Goal: Task Accomplishment & Management: Manage account settings

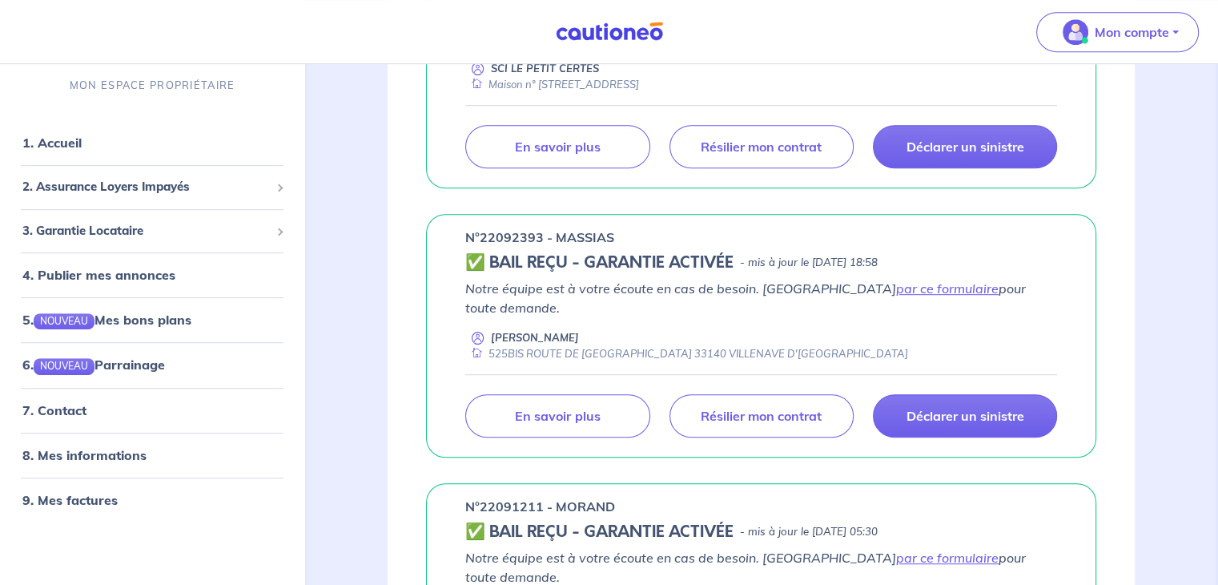
scroll to position [899, 0]
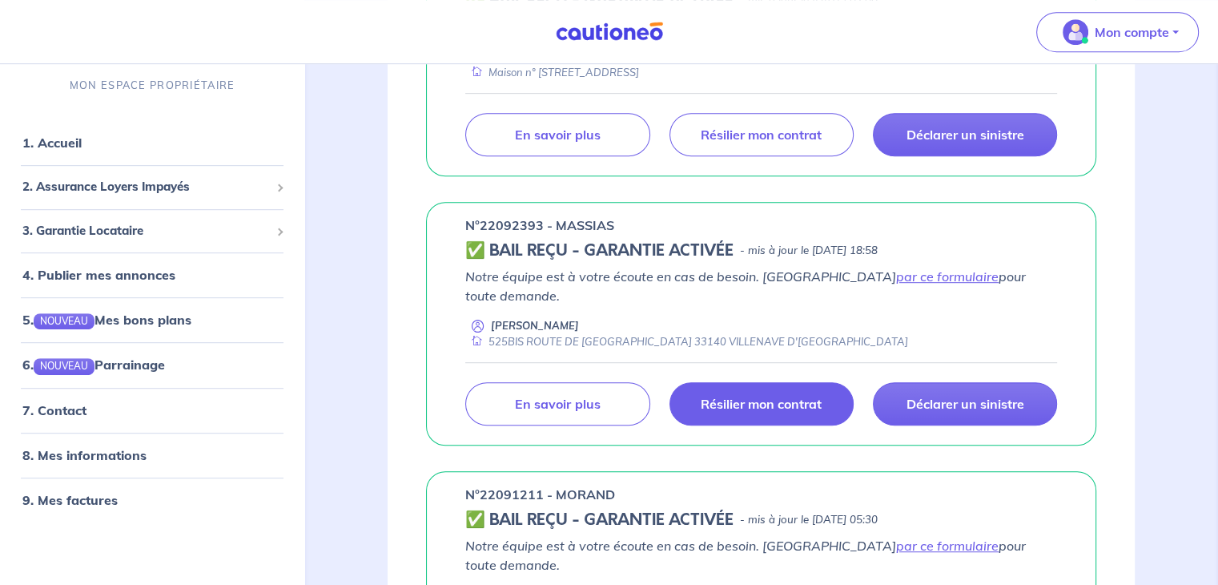
click at [750, 396] on p "Résilier mon contrat" at bounding box center [761, 404] width 121 height 16
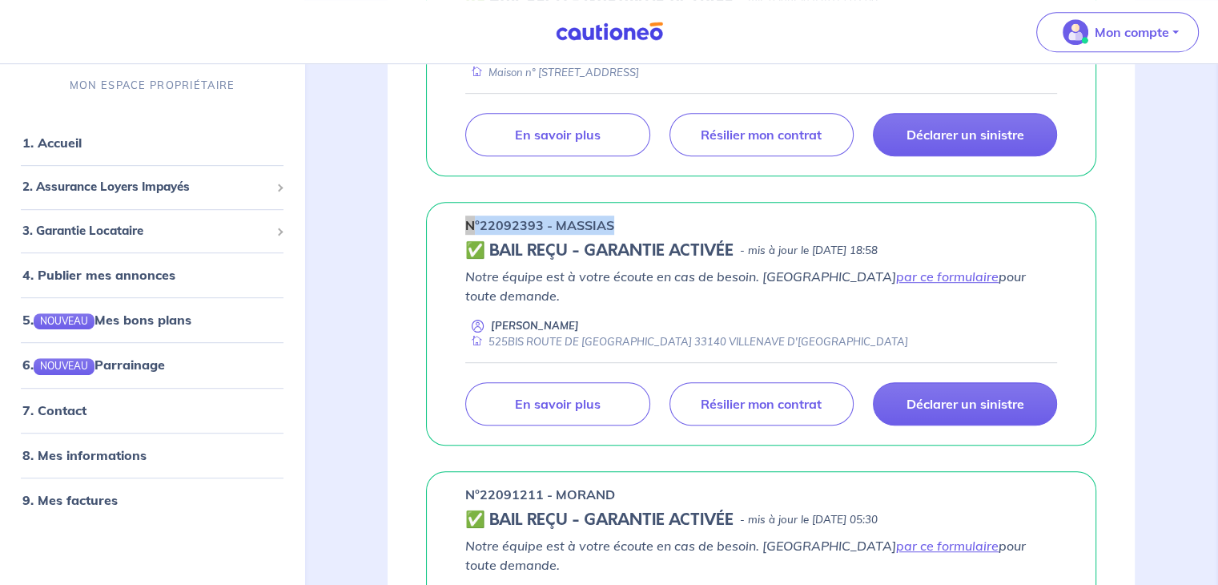
drag, startPoint x: 610, startPoint y: 221, endPoint x: 449, endPoint y: 219, distance: 161.8
click at [449, 219] on div "n°22092393 - MASSIAS ✅ BAIL REÇU - GARANTIE ACTIVÉE - mis à jour le [DATE] 18:5…" at bounding box center [761, 323] width 670 height 243
copy p "n°22092393 - MASSIAS"
click at [85, 412] on link "7. Contact" at bounding box center [53, 410] width 62 height 16
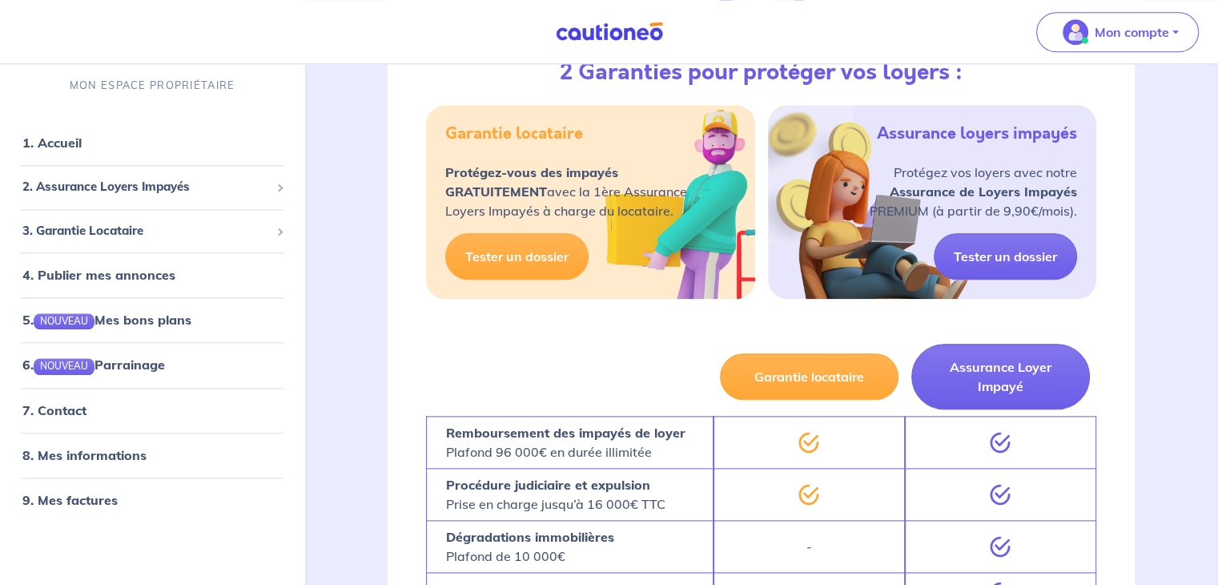
scroll to position [1815, 0]
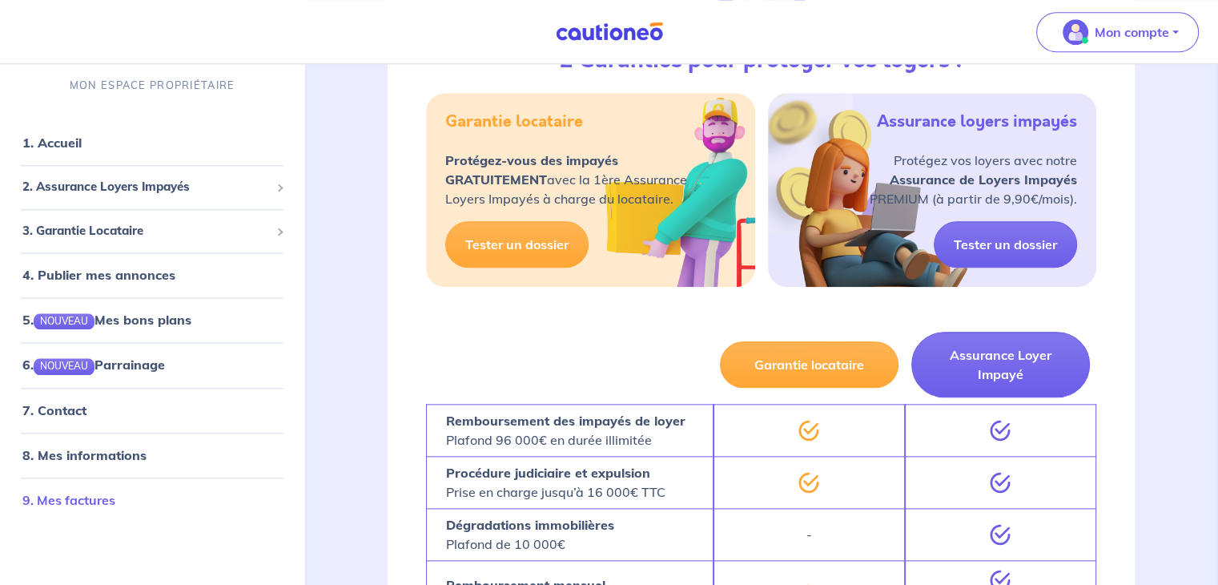
click at [109, 497] on link "9. Mes factures" at bounding box center [68, 500] width 93 height 16
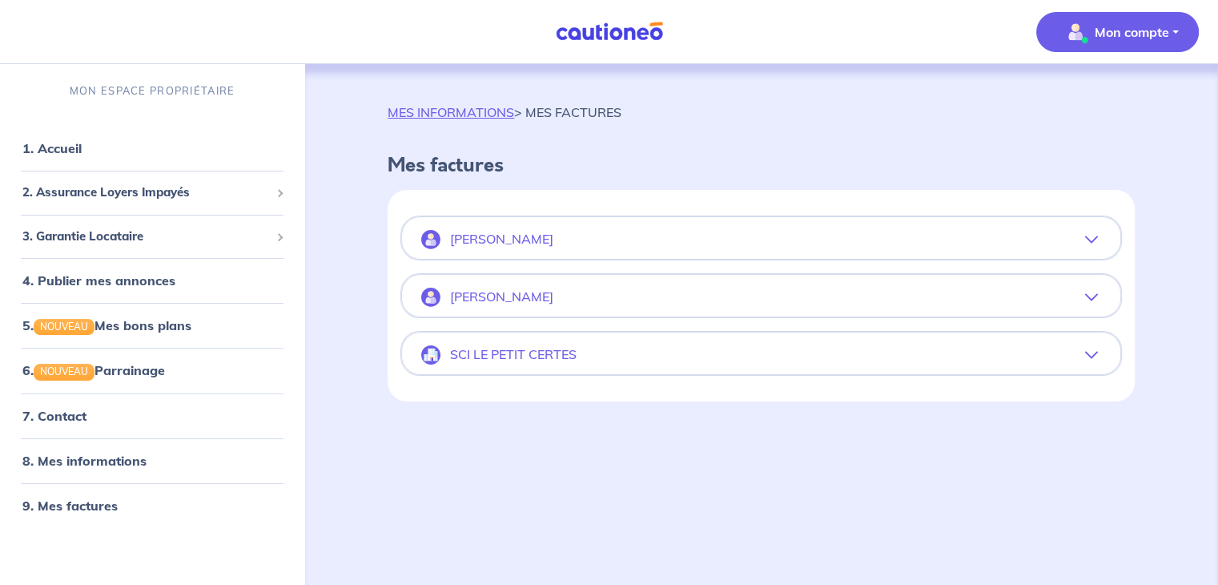
click at [1088, 302] on icon "button" at bounding box center [1091, 297] width 13 height 13
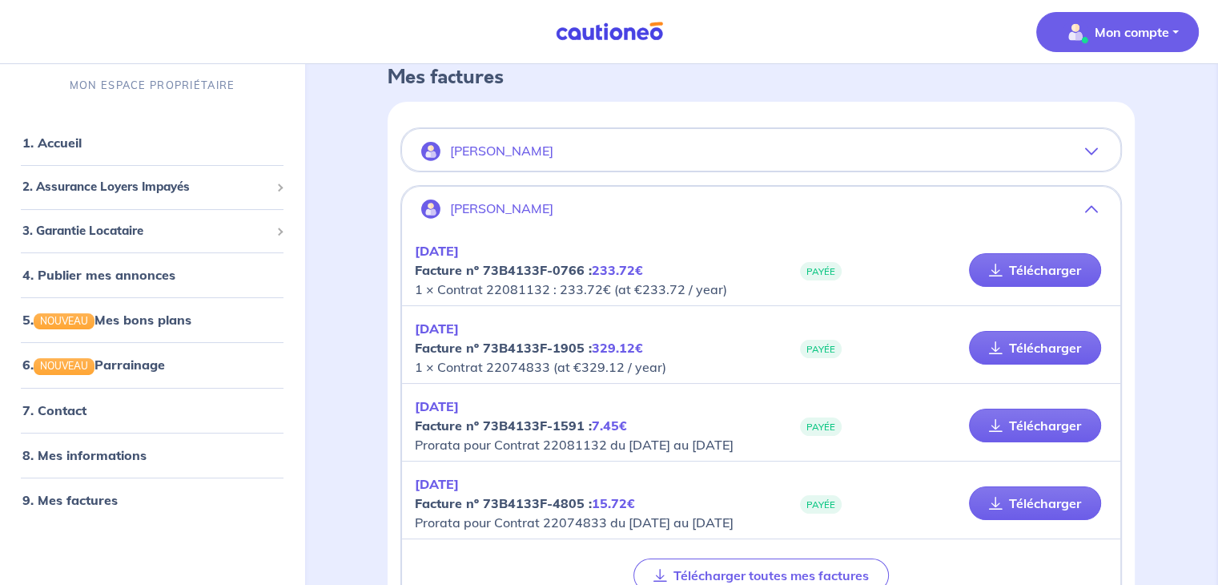
scroll to position [54, 0]
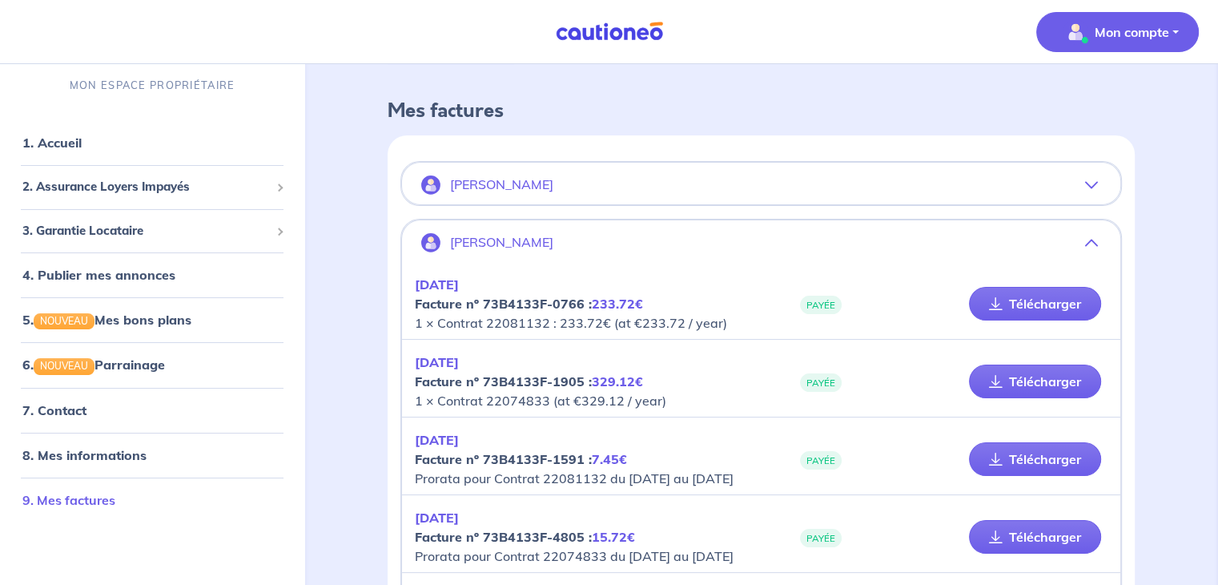
click at [105, 502] on link "9. Mes factures" at bounding box center [68, 500] width 93 height 16
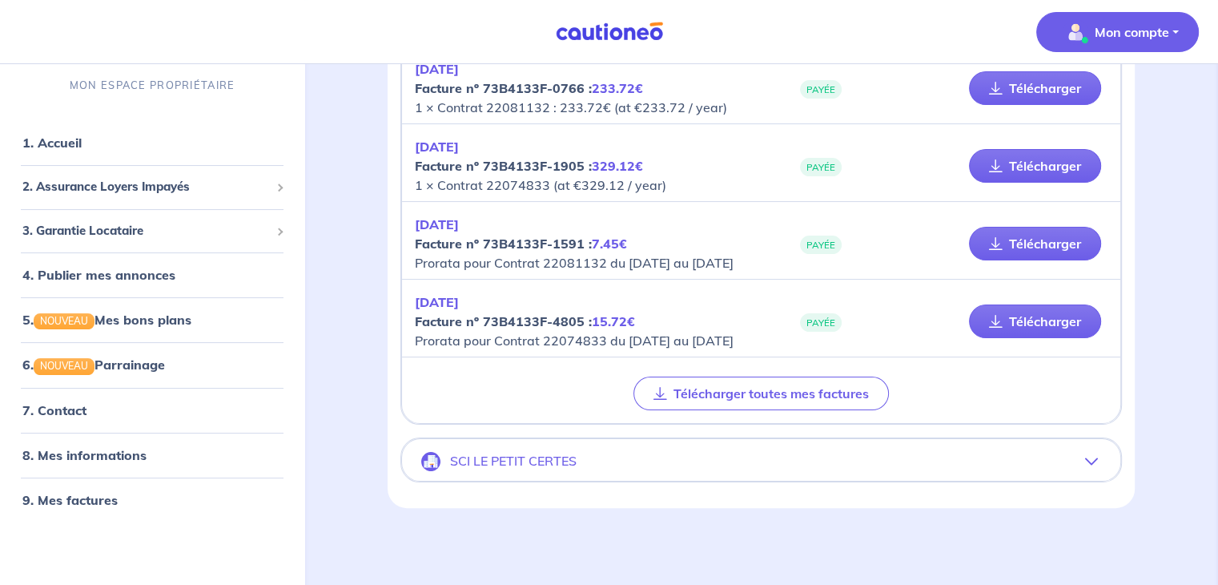
scroll to position [304, 0]
click at [1088, 462] on icon "button" at bounding box center [1091, 461] width 13 height 13
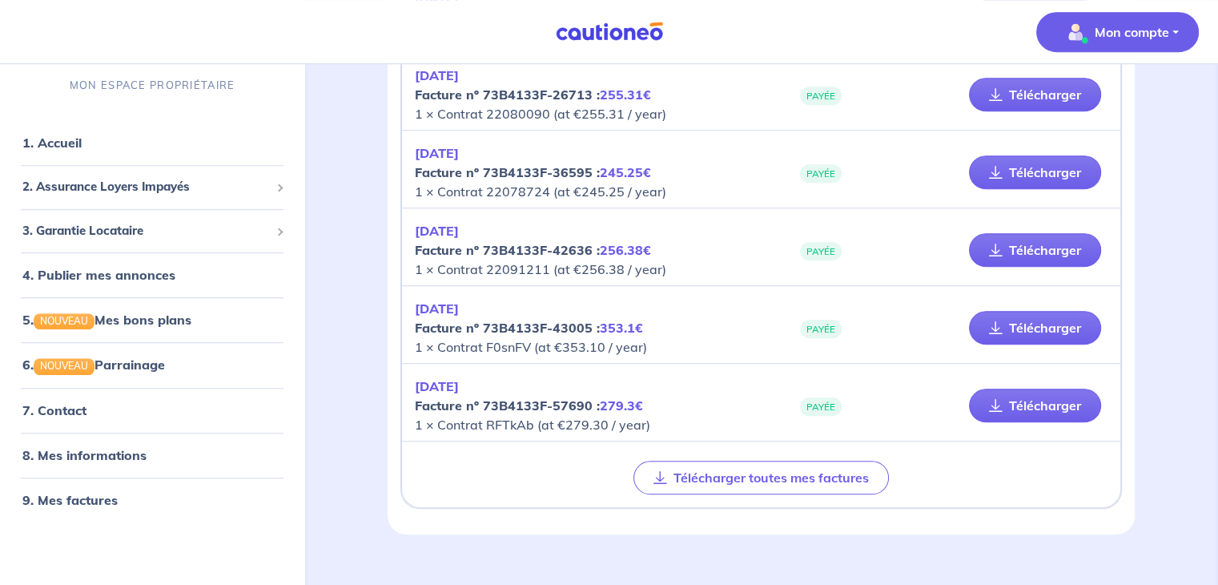
scroll to position [1142, 0]
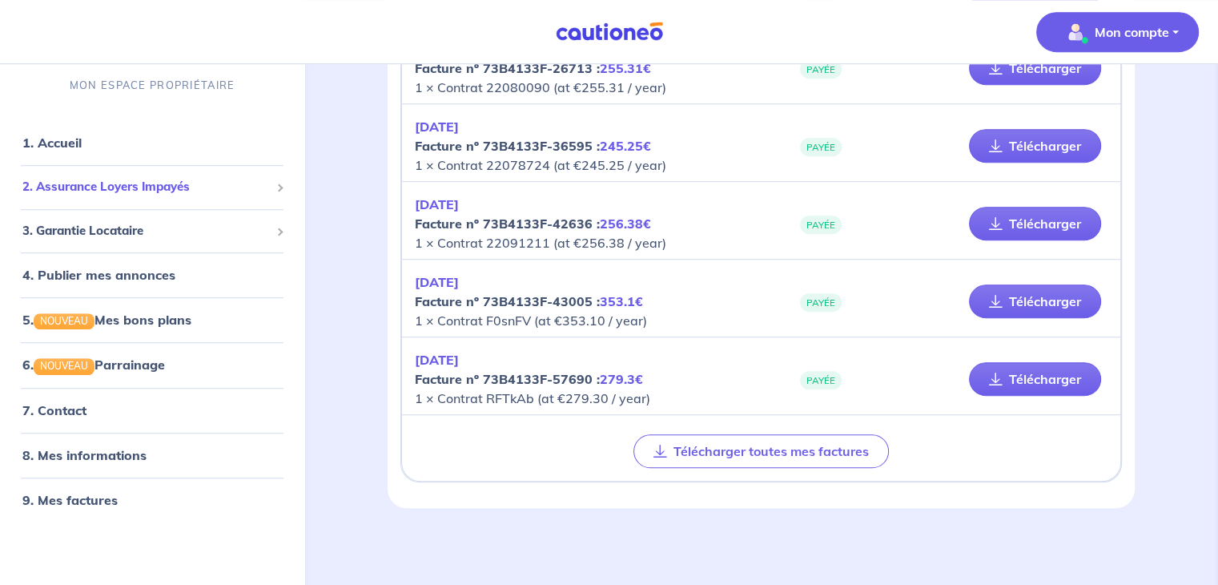
click at [154, 195] on span "2. Assurance Loyers Impayés" at bounding box center [145, 187] width 247 height 18
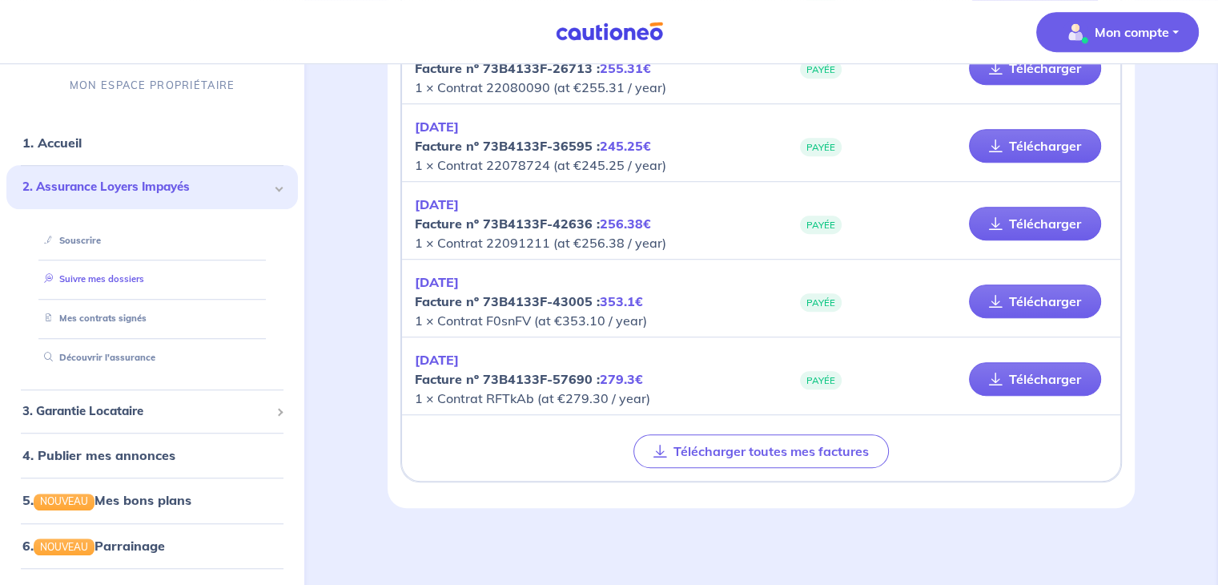
click at [103, 281] on link "Suivre mes dossiers" at bounding box center [91, 278] width 107 height 11
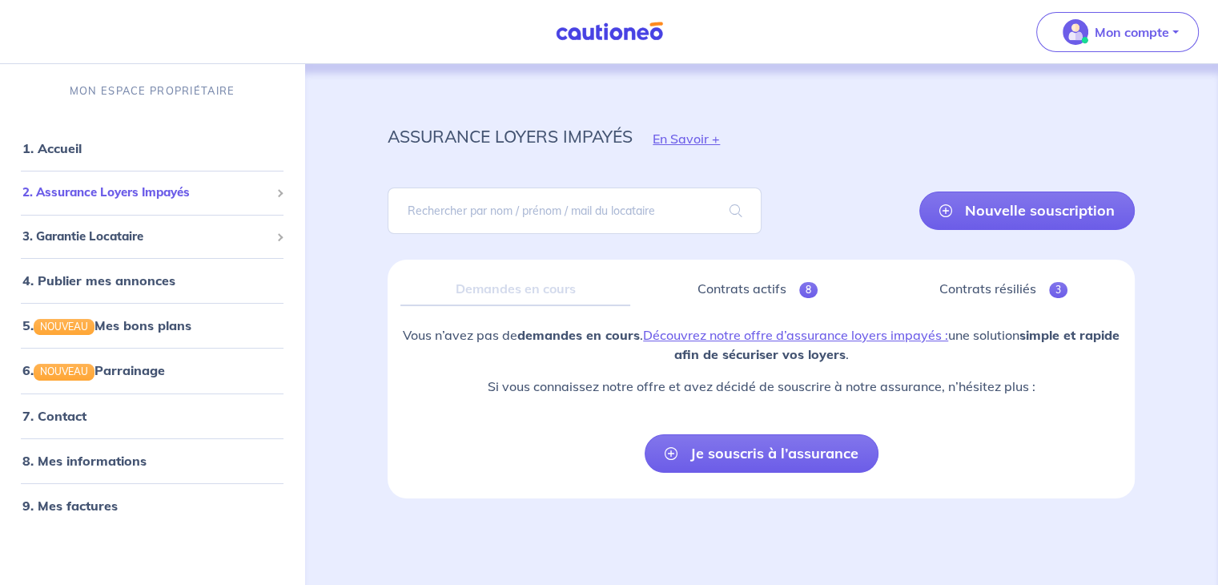
click at [121, 199] on span "2. Assurance Loyers Impayés" at bounding box center [145, 192] width 247 height 18
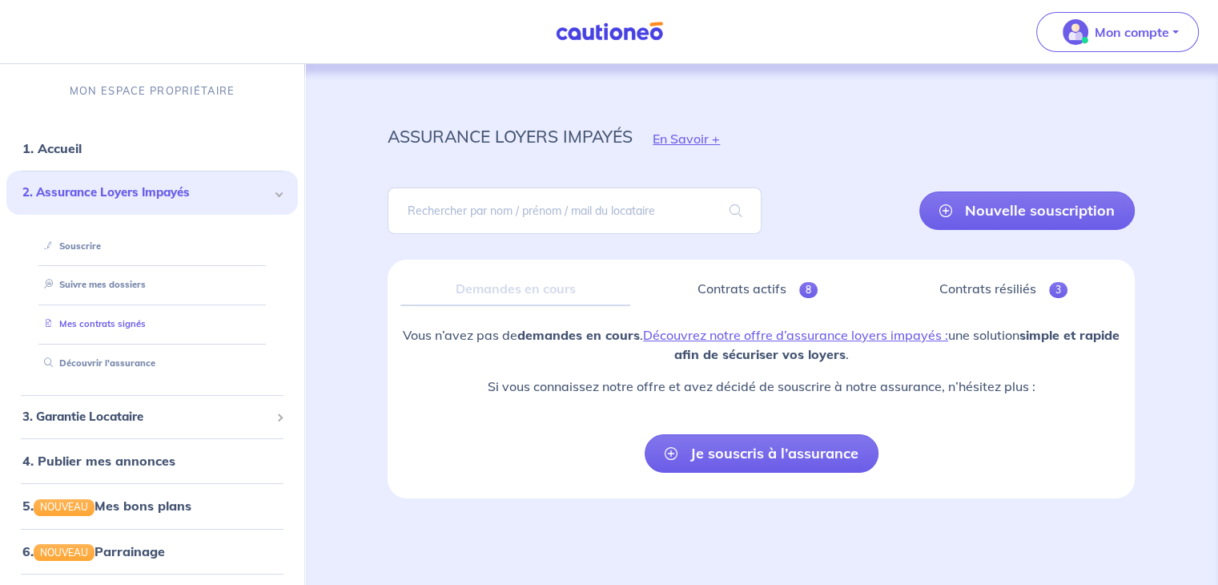
click at [143, 310] on li "Mes contrats signés" at bounding box center [152, 323] width 253 height 39
click at [143, 320] on link "Mes contrats signés" at bounding box center [92, 323] width 108 height 11
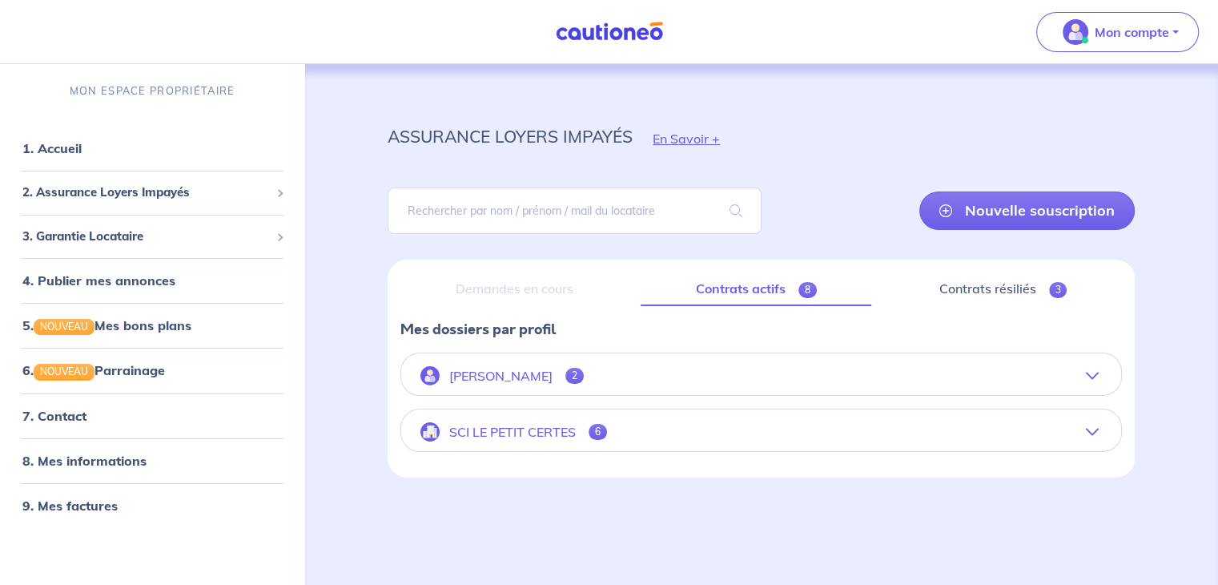
scroll to position [6, 0]
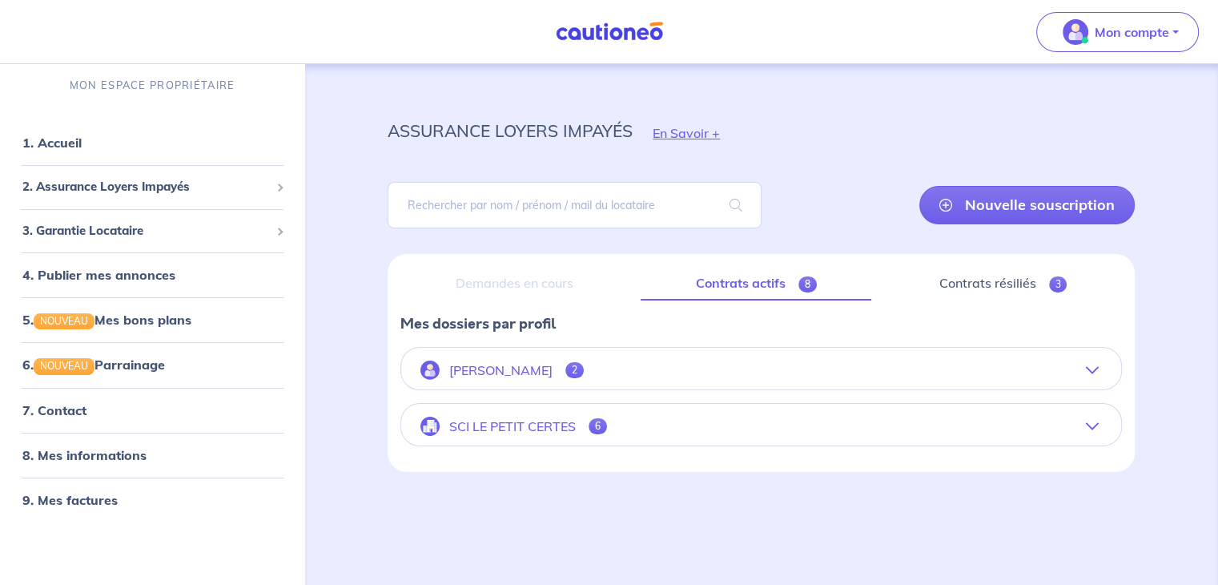
click at [1097, 367] on icon "button" at bounding box center [1092, 370] width 13 height 13
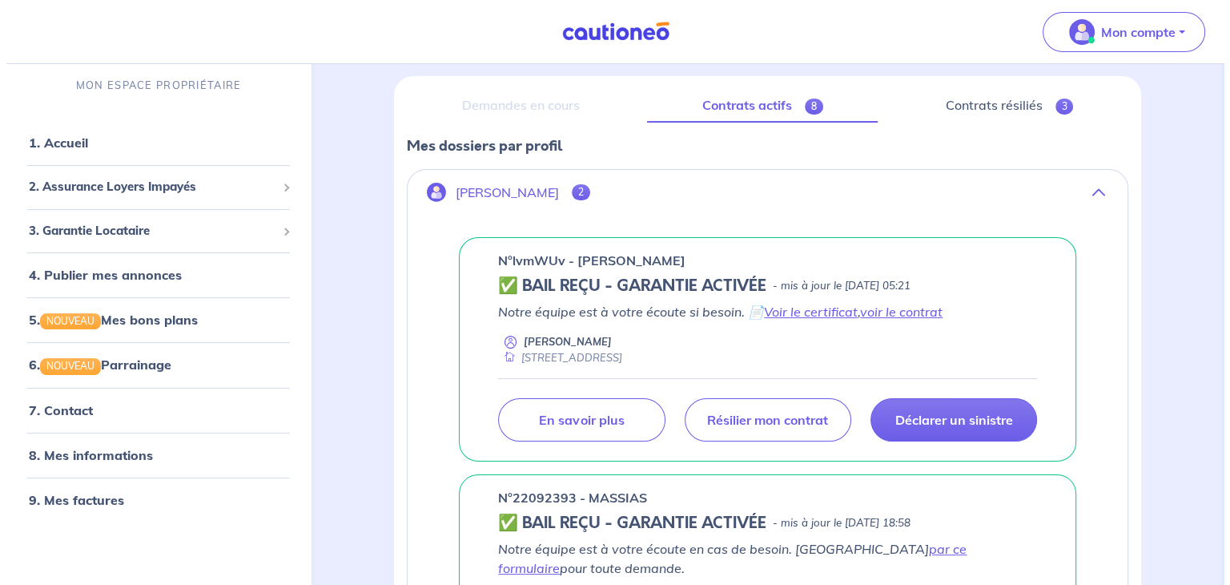
scroll to position [185, 0]
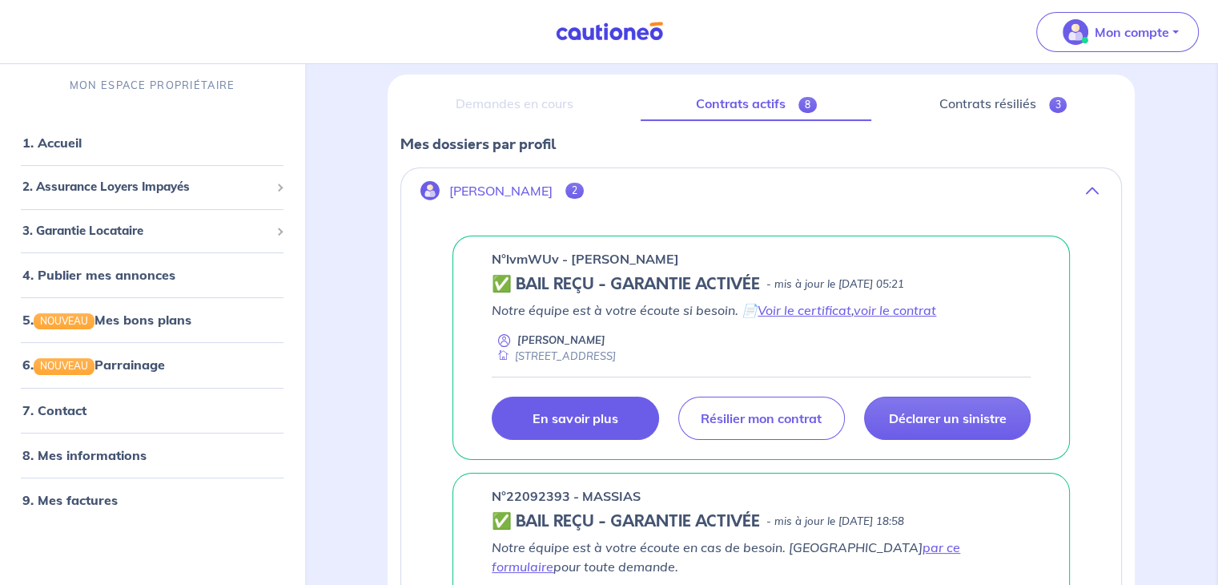
click at [581, 414] on p "En savoir plus" at bounding box center [575, 418] width 85 height 16
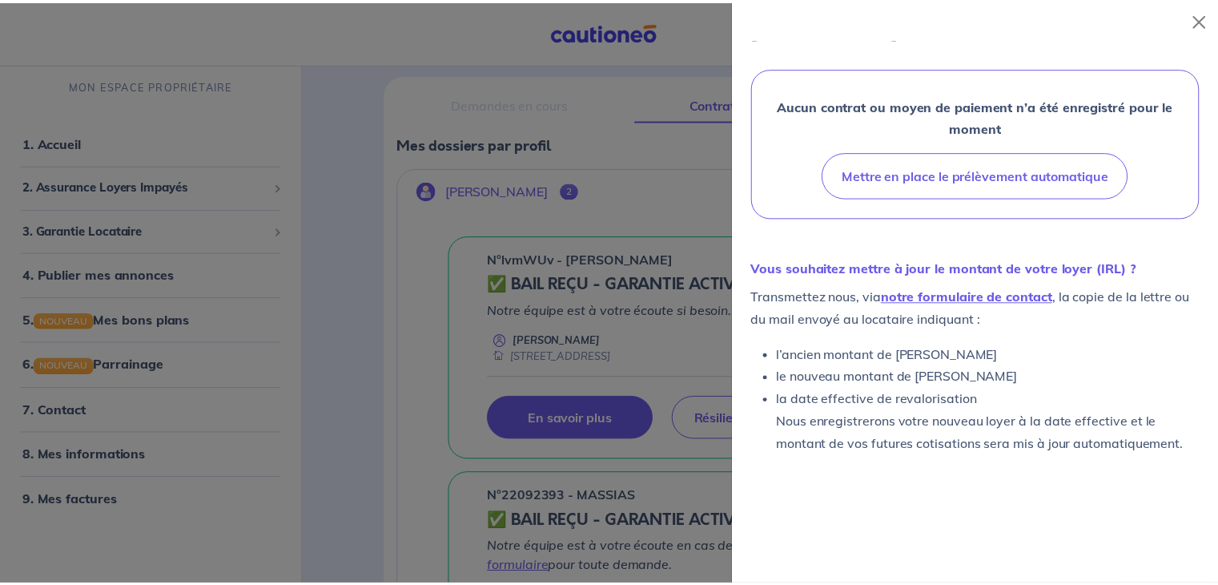
scroll to position [539, 0]
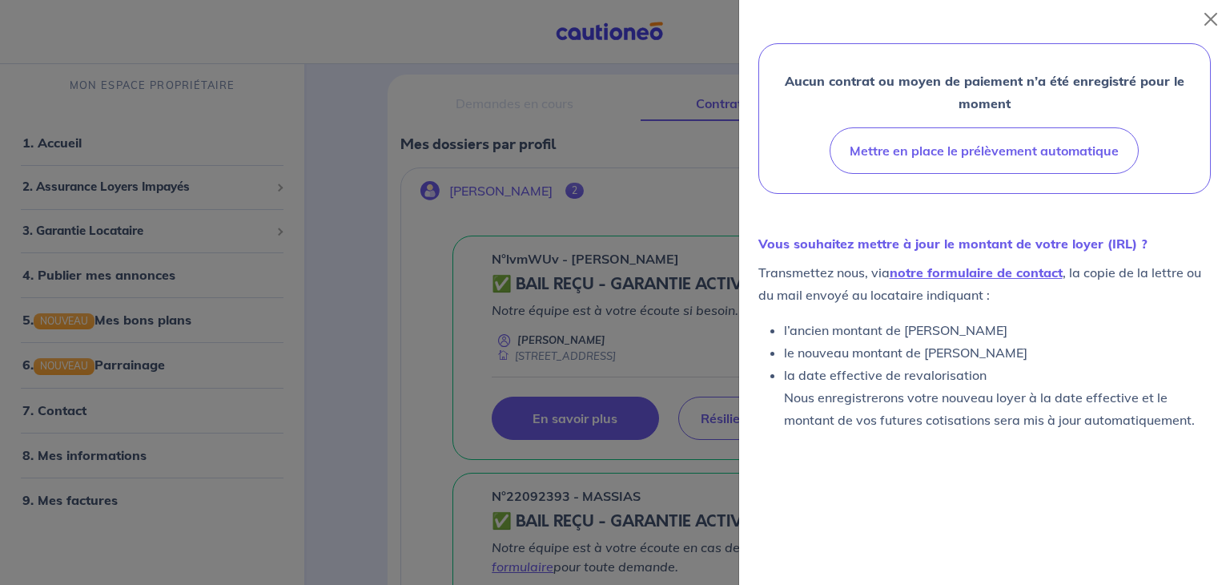
click at [609, 517] on div at bounding box center [615, 292] width 1230 height 585
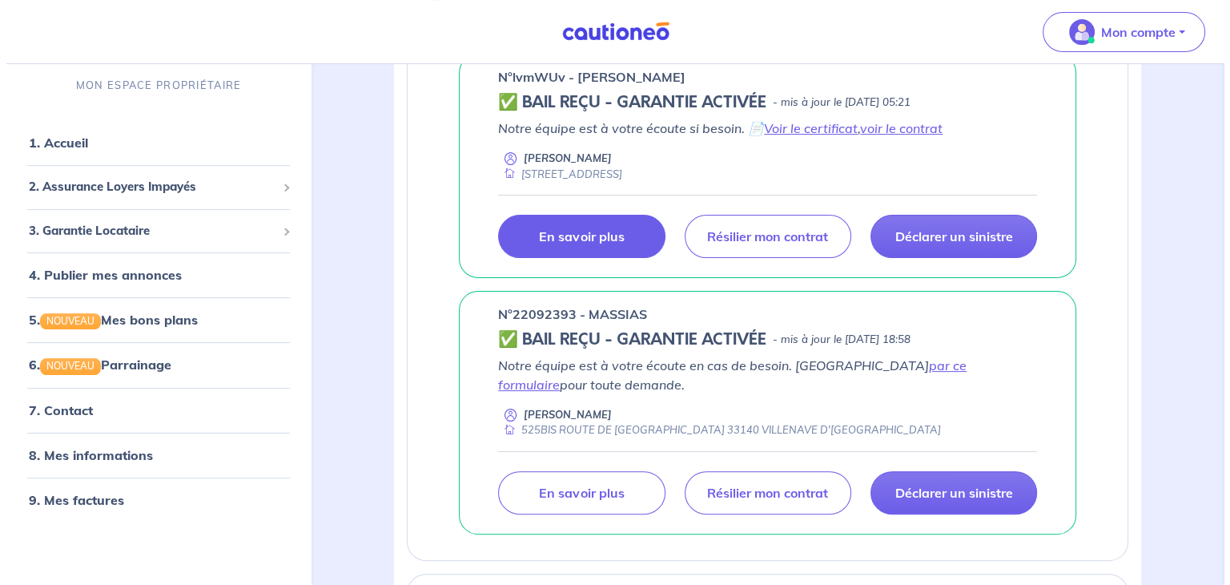
scroll to position [373, 0]
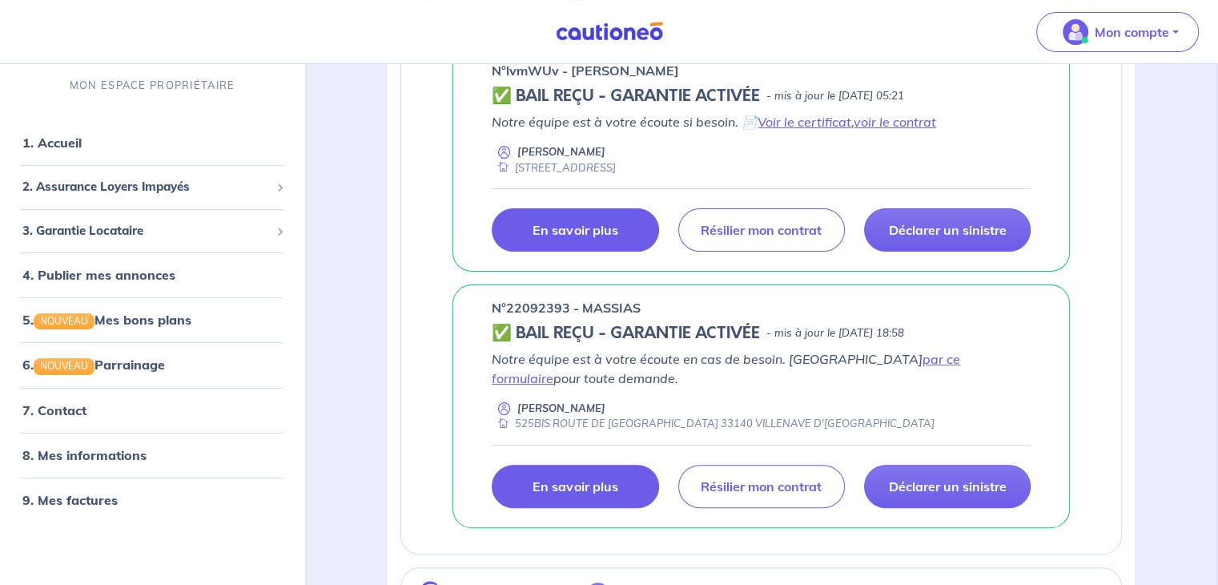
click at [581, 481] on p "En savoir plus" at bounding box center [575, 486] width 85 height 16
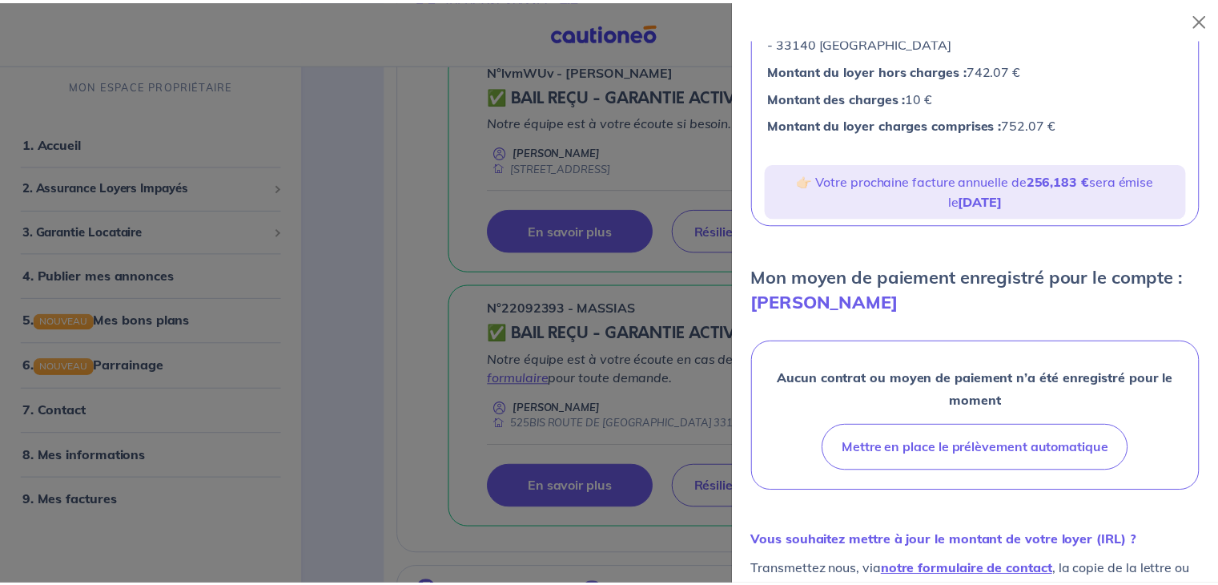
scroll to position [0, 0]
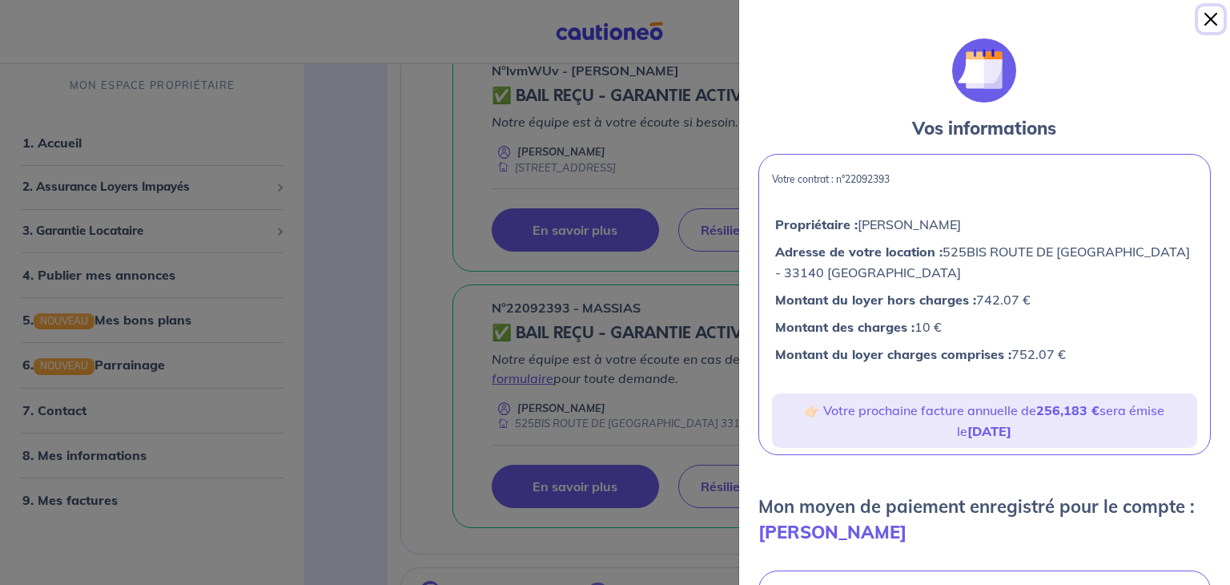
click at [1211, 19] on button "Close" at bounding box center [1211, 19] width 26 height 26
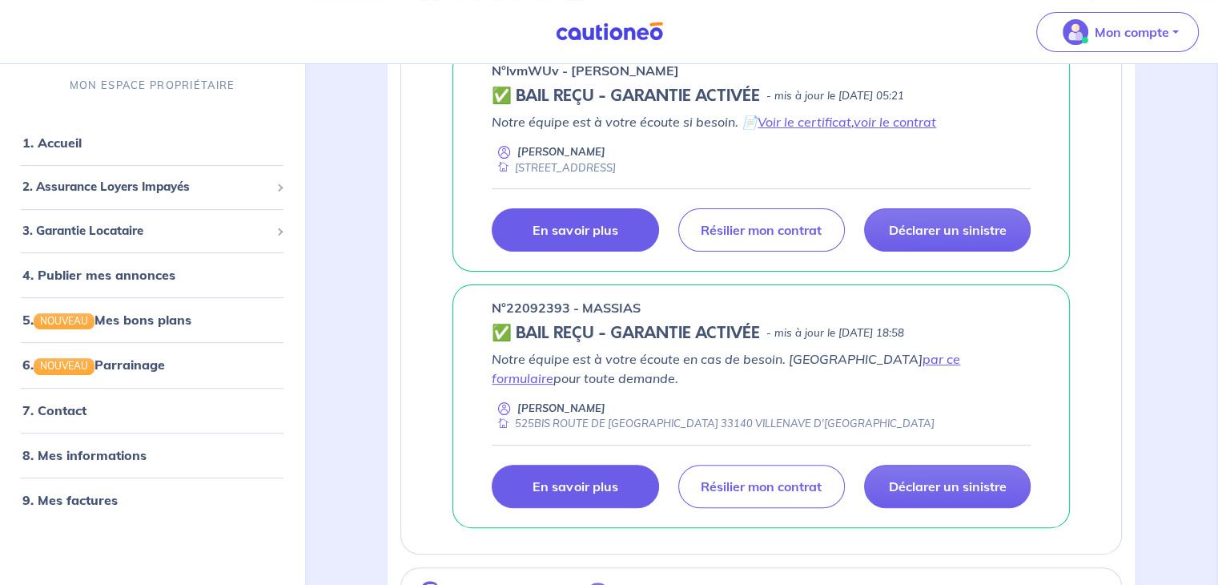
scroll to position [498, 0]
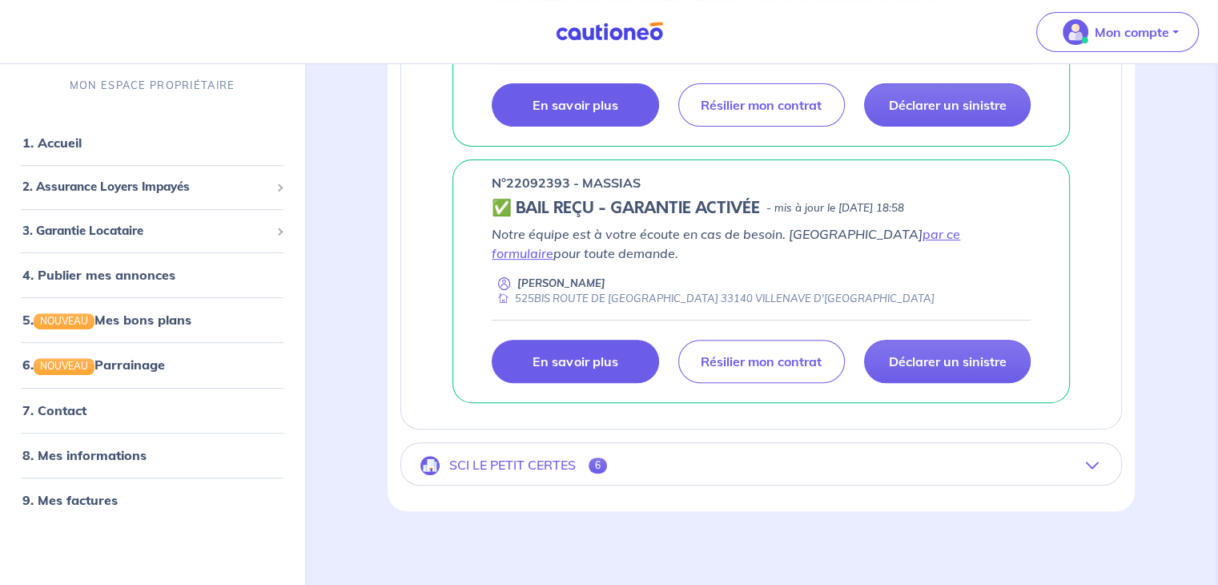
click at [1090, 465] on icon "button" at bounding box center [1092, 465] width 13 height 13
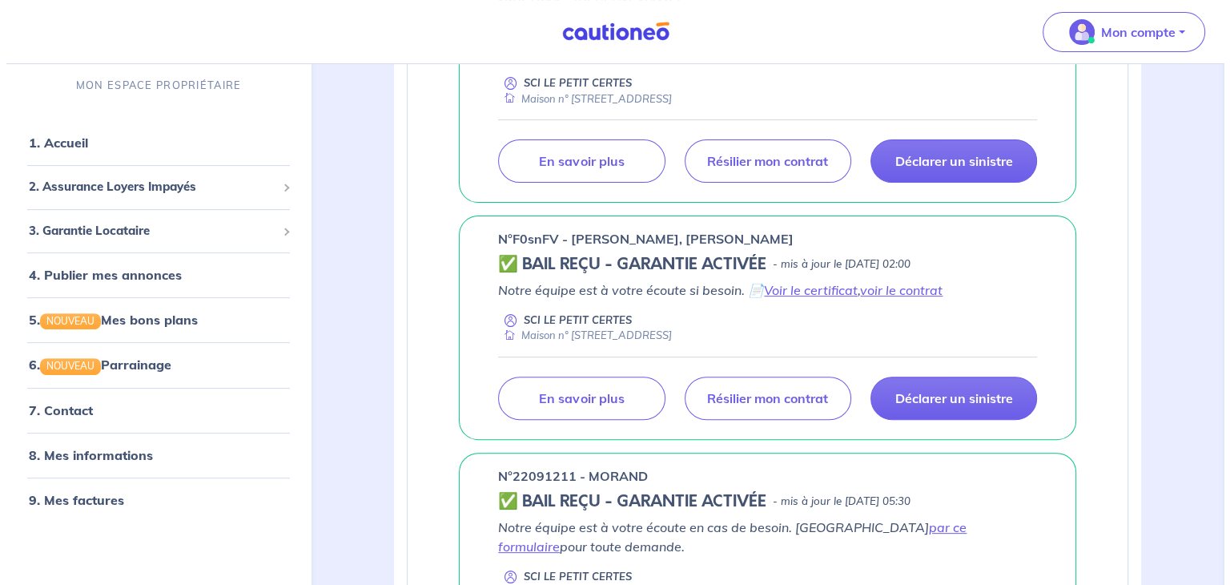
scroll to position [312, 0]
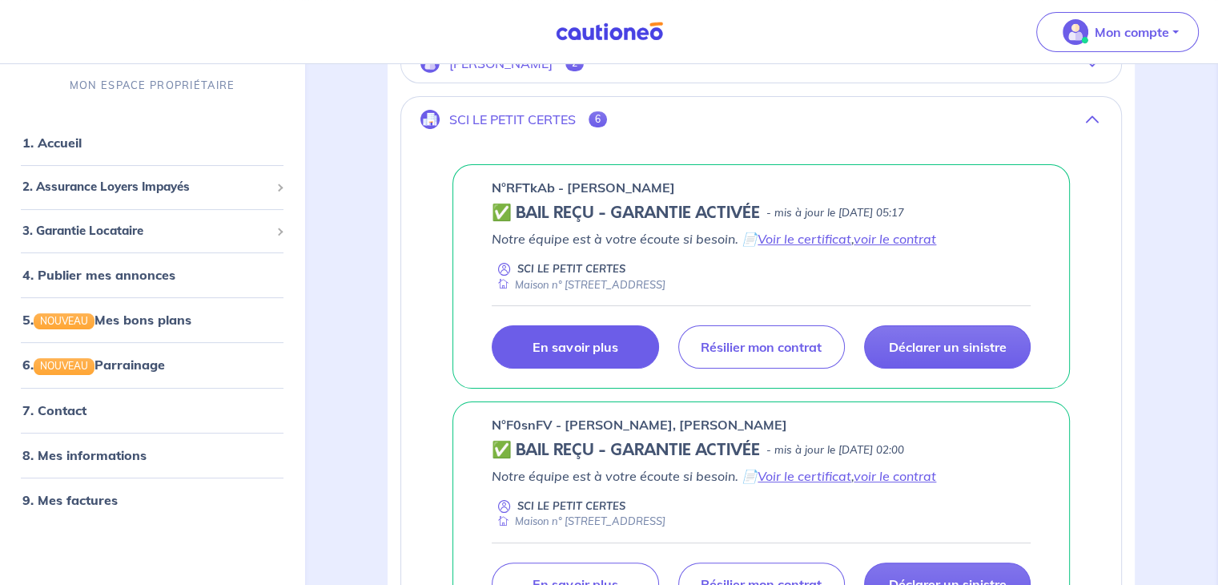
click at [517, 353] on link "En savoir plus" at bounding box center [575, 346] width 167 height 43
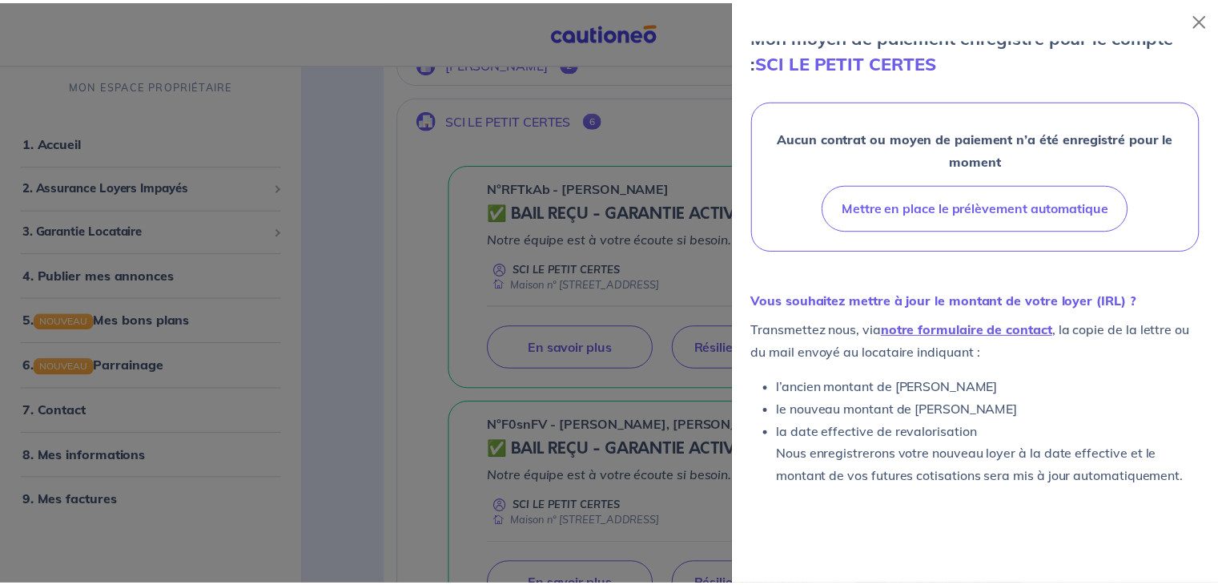
scroll to position [553, 0]
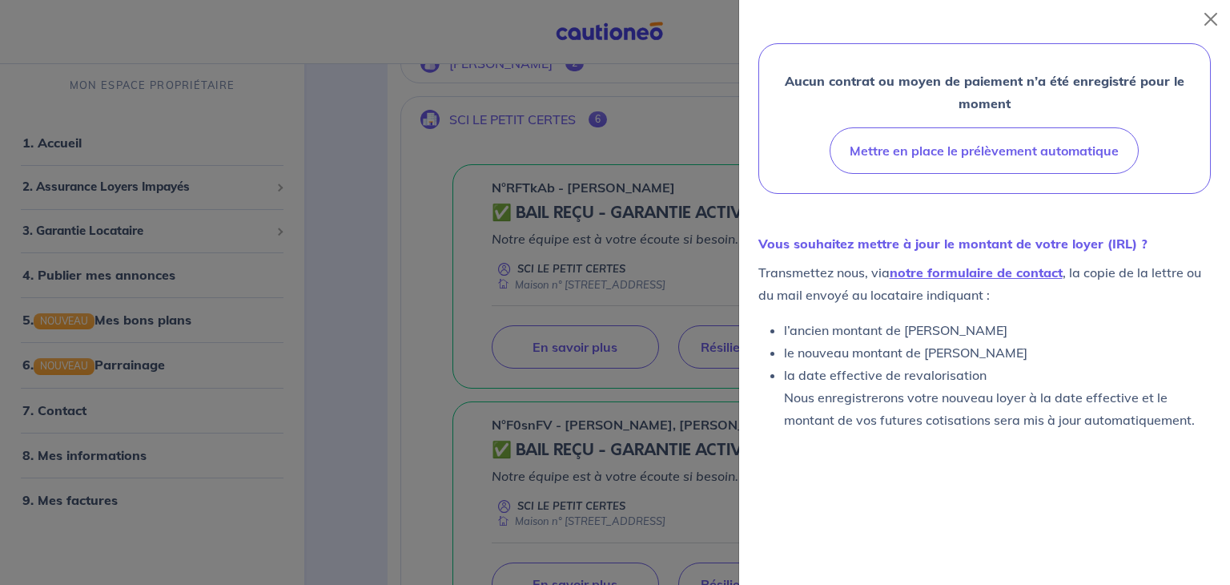
click at [424, 506] on div at bounding box center [615, 292] width 1230 height 585
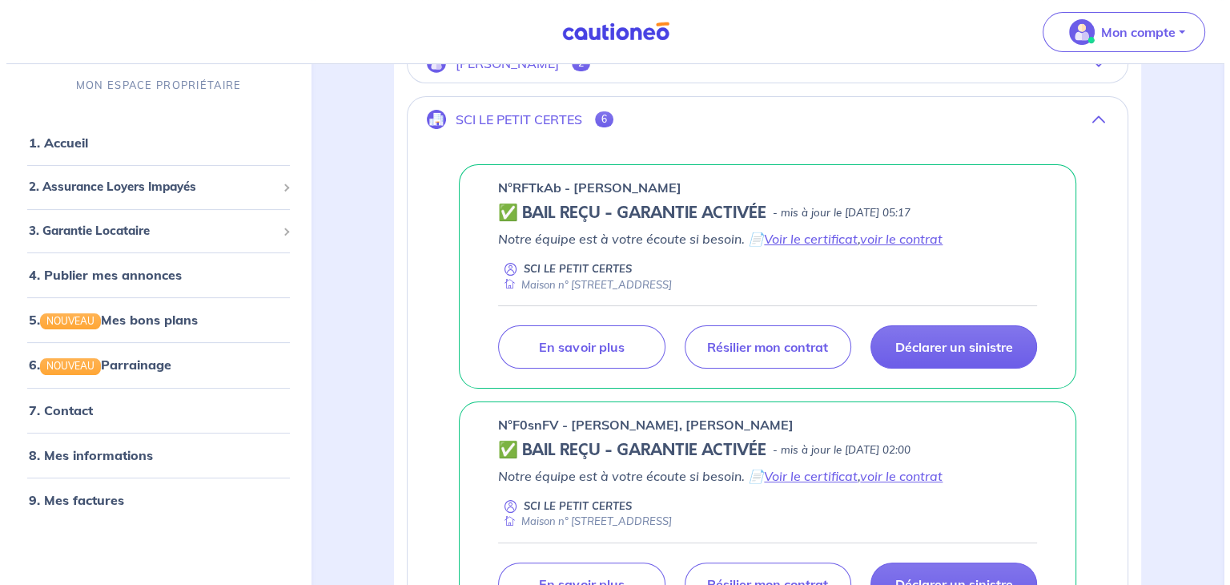
scroll to position [644, 0]
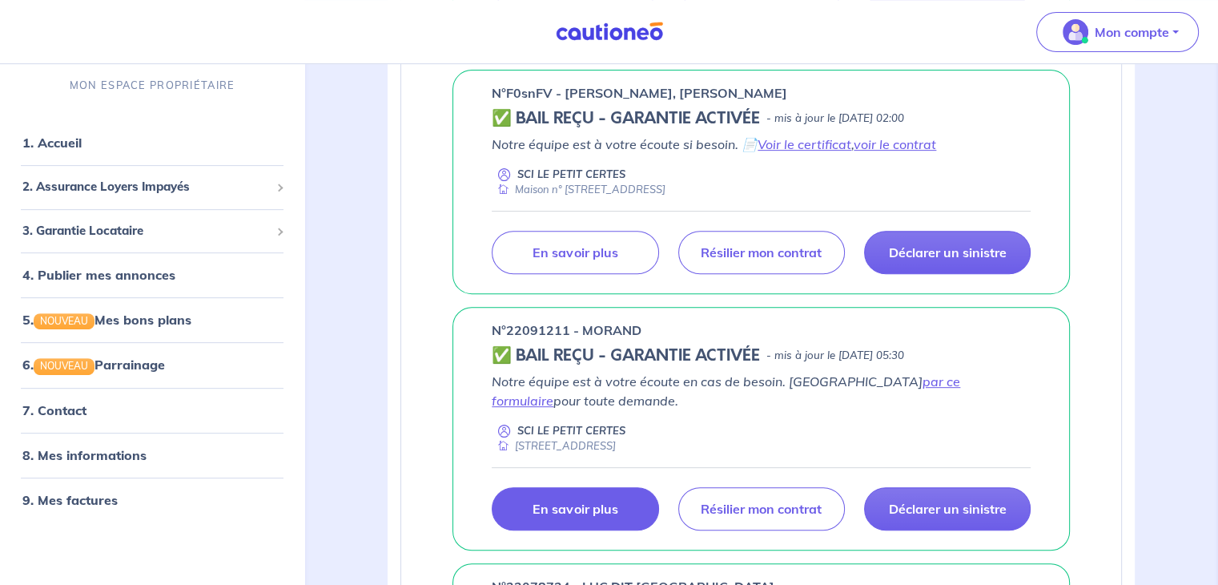
click at [597, 501] on p "En savoir plus" at bounding box center [575, 509] width 85 height 16
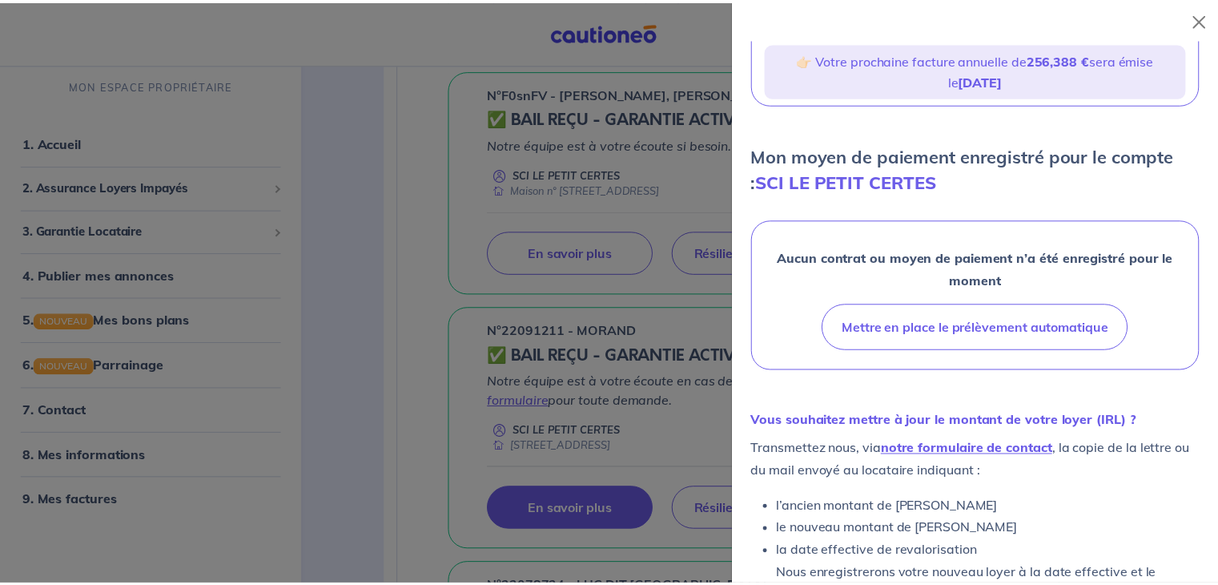
scroll to position [335, 0]
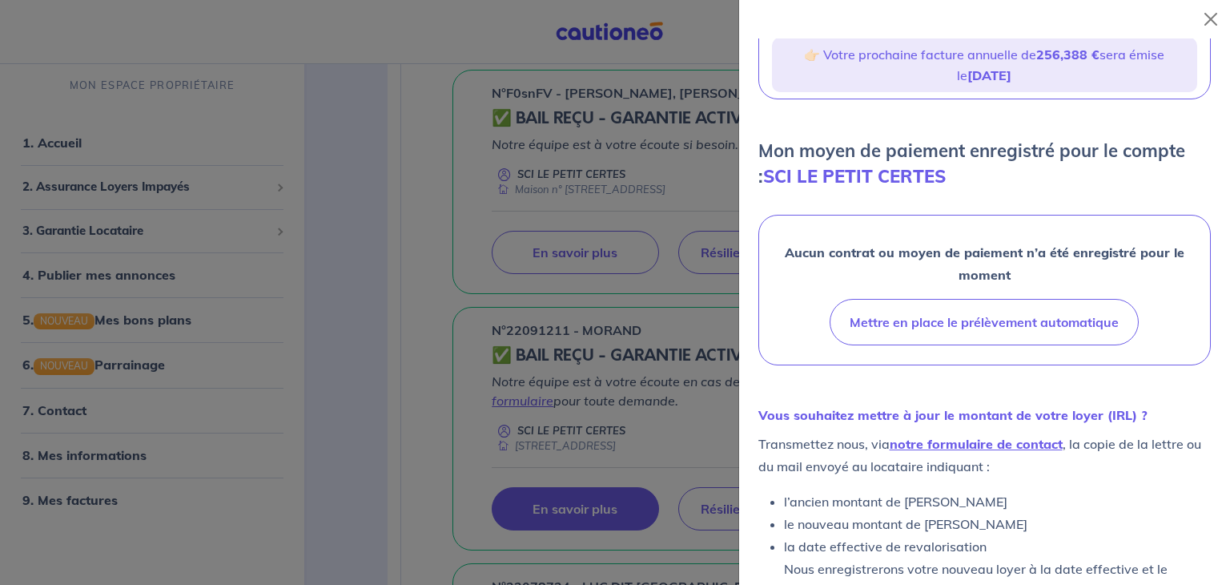
click at [412, 523] on div at bounding box center [615, 292] width 1230 height 585
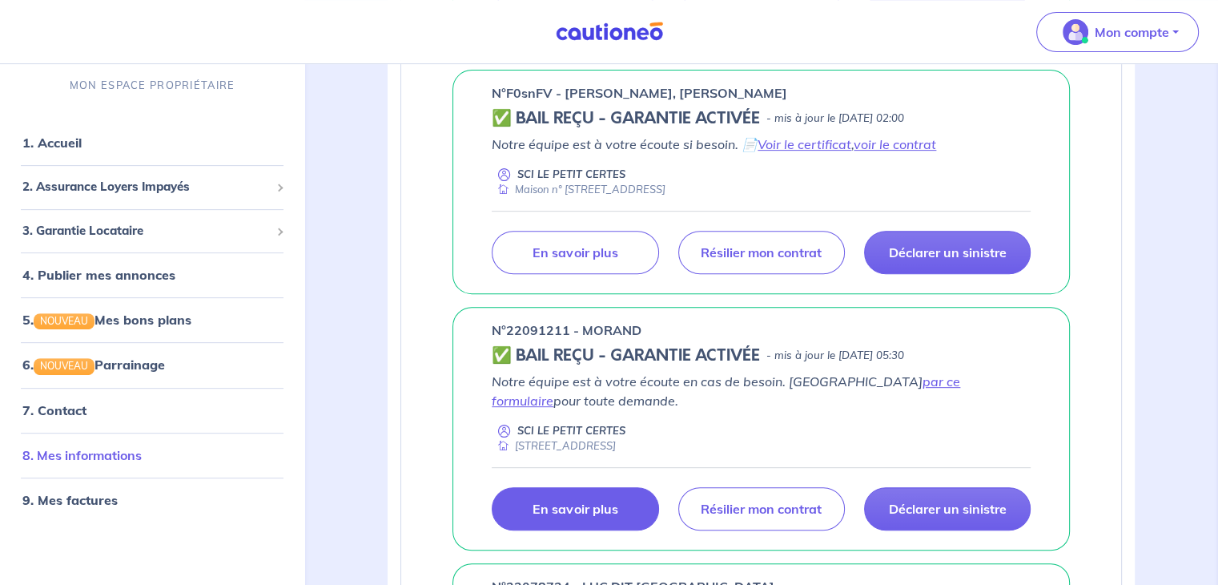
click at [74, 447] on link "8. Mes informations" at bounding box center [81, 455] width 119 height 16
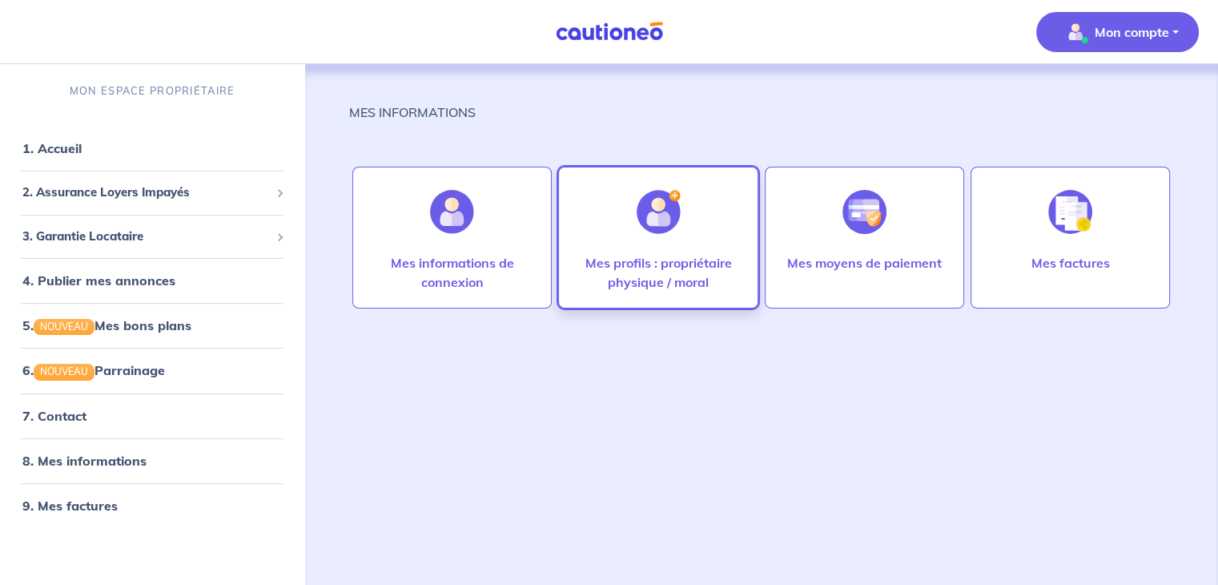
click at [670, 239] on div at bounding box center [659, 212] width 70 height 82
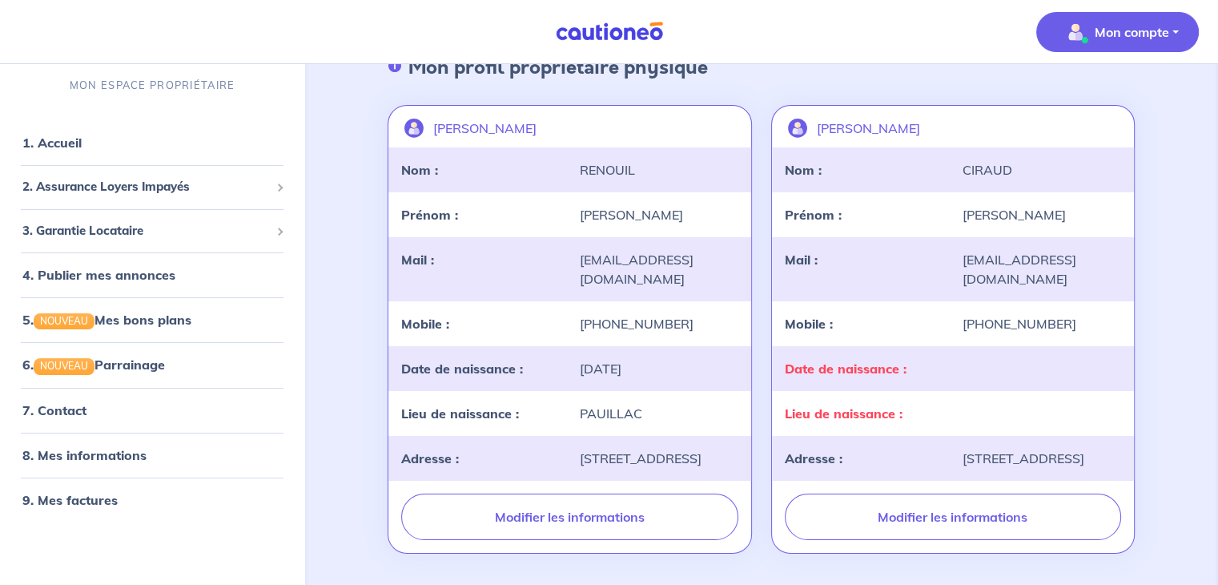
scroll to position [104, 0]
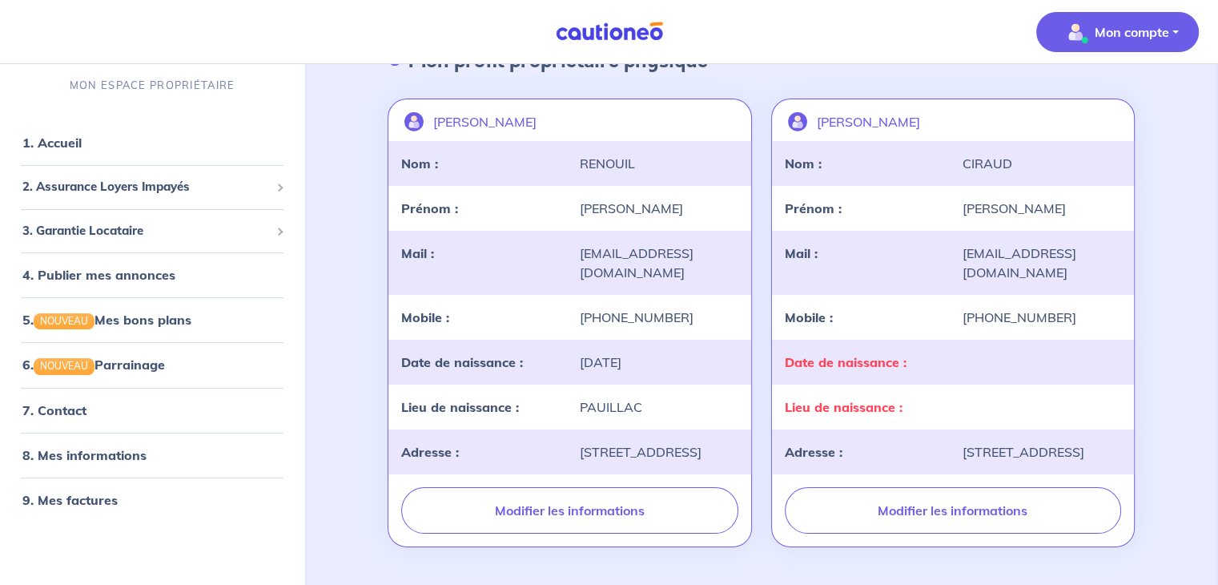
click at [1173, 36] on button "Mon compte" at bounding box center [1117, 32] width 163 height 40
click at [1125, 131] on link "Me déconnecter" at bounding box center [1101, 138] width 129 height 26
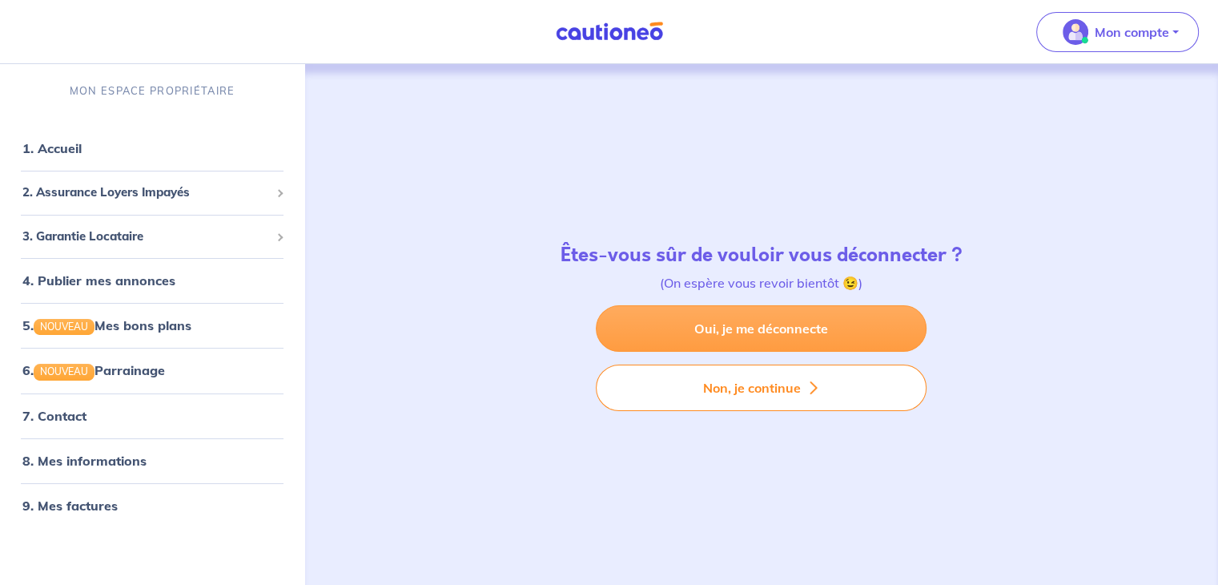
click at [746, 341] on link "Oui, je me déconnecte" at bounding box center [761, 328] width 331 height 46
